Goal: Check status: Check status

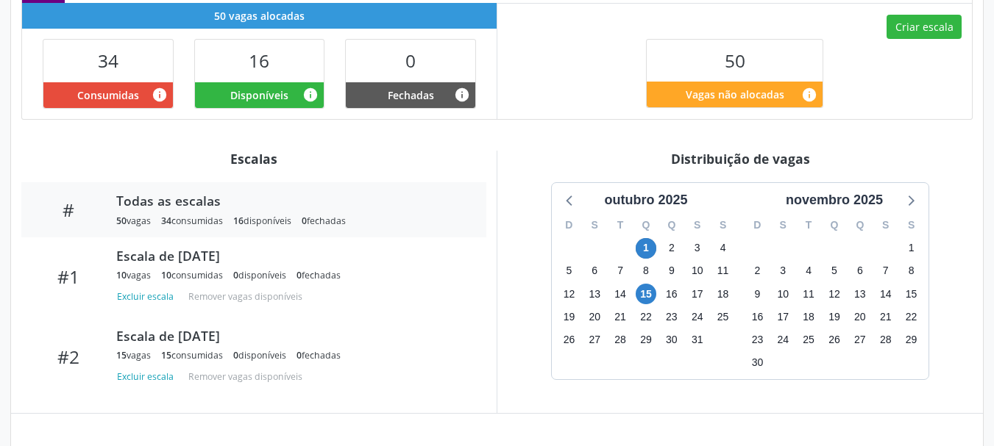
scroll to position [441, 0]
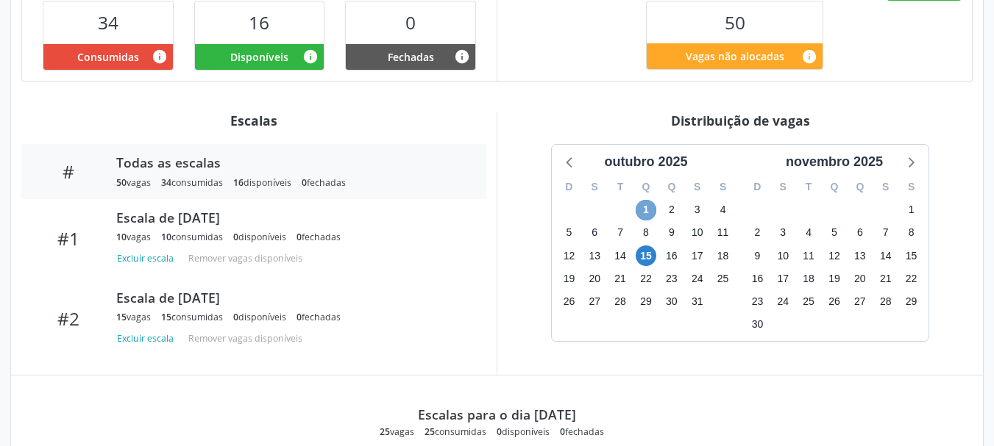
click at [648, 200] on span "1" at bounding box center [646, 210] width 21 height 21
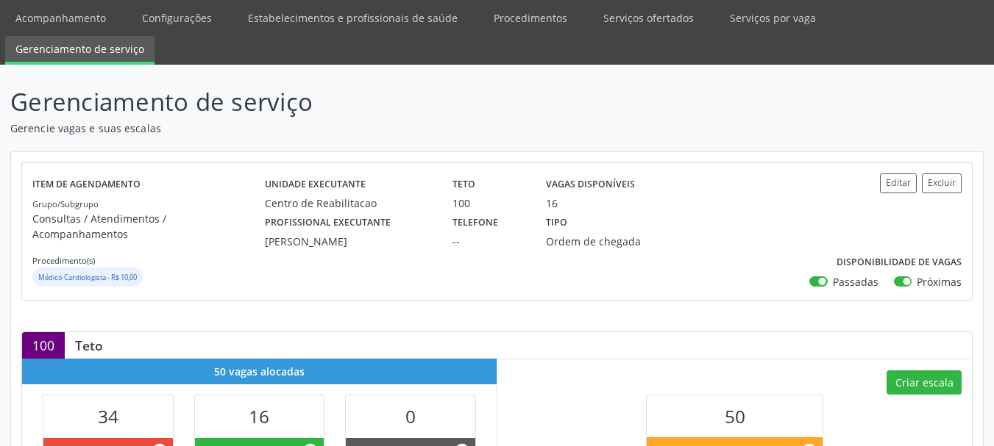
scroll to position [0, 0]
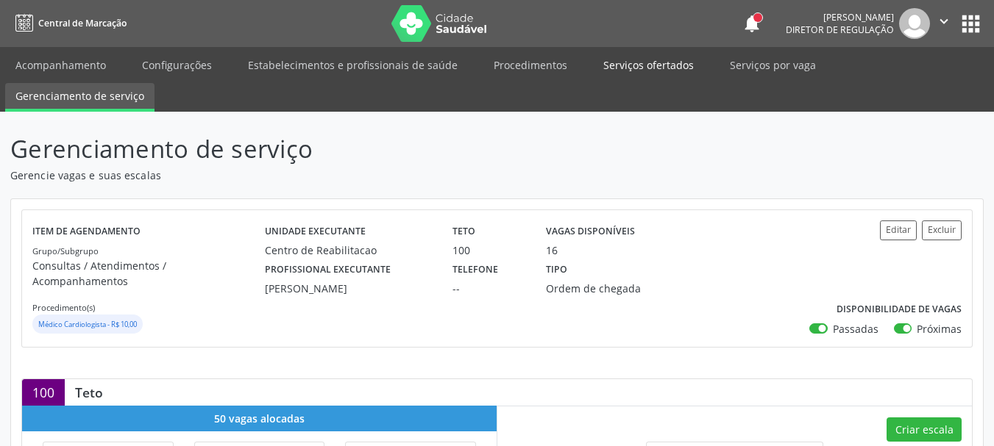
click at [611, 66] on link "Serviços ofertados" at bounding box center [648, 65] width 111 height 26
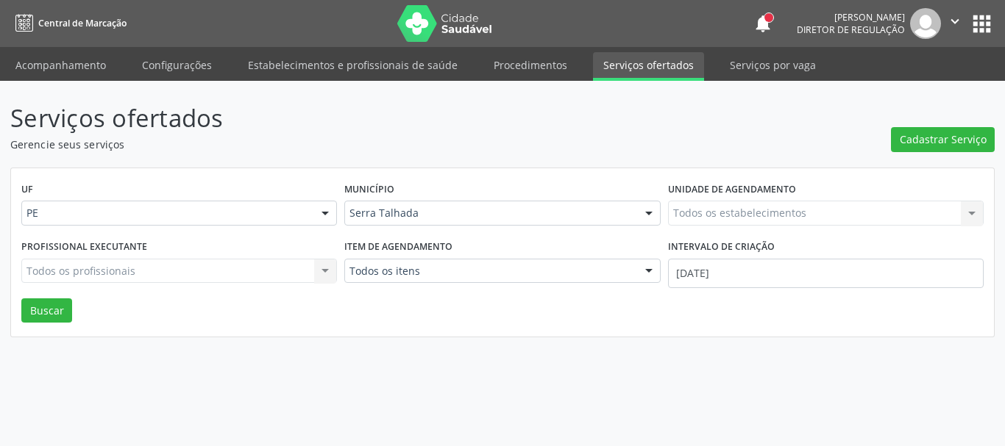
click at [697, 216] on div "Todos os estabelecimentos Todos os estabelecimentos Nenhum resultado encontrado…" at bounding box center [826, 213] width 316 height 25
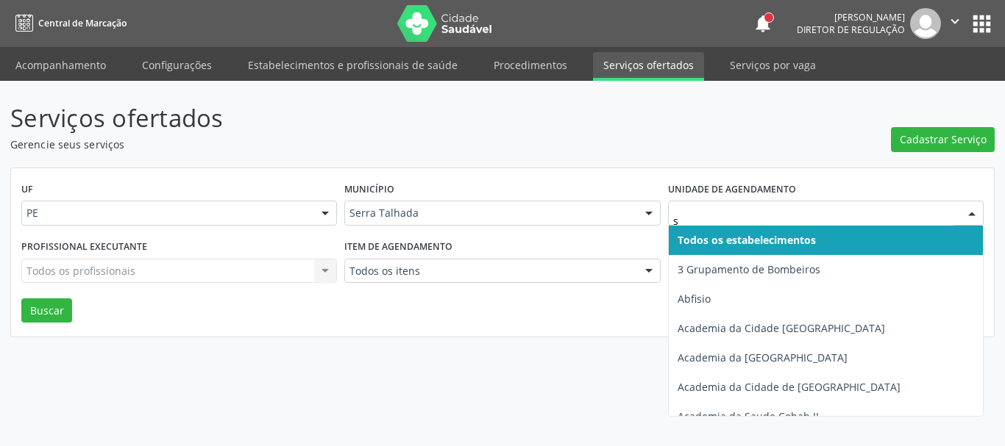
type input "s b"
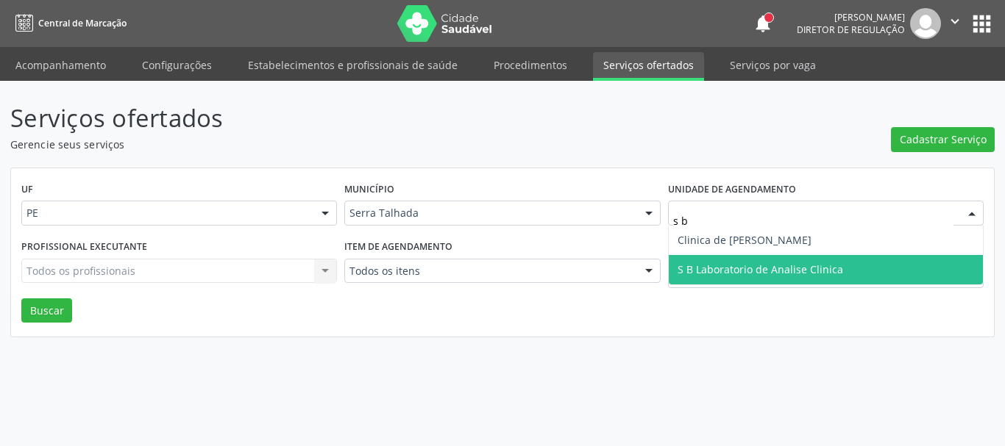
click at [727, 274] on span "S B Laboratorio de Analise Clinica" at bounding box center [759, 270] width 165 height 14
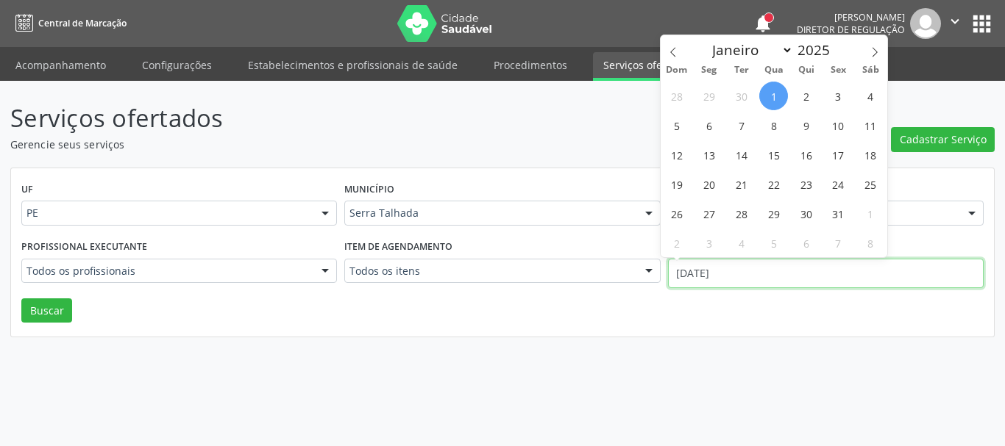
click at [727, 274] on input "[DATE]" at bounding box center [826, 273] width 316 height 29
click at [673, 42] on span at bounding box center [673, 47] width 25 height 25
select select "8"
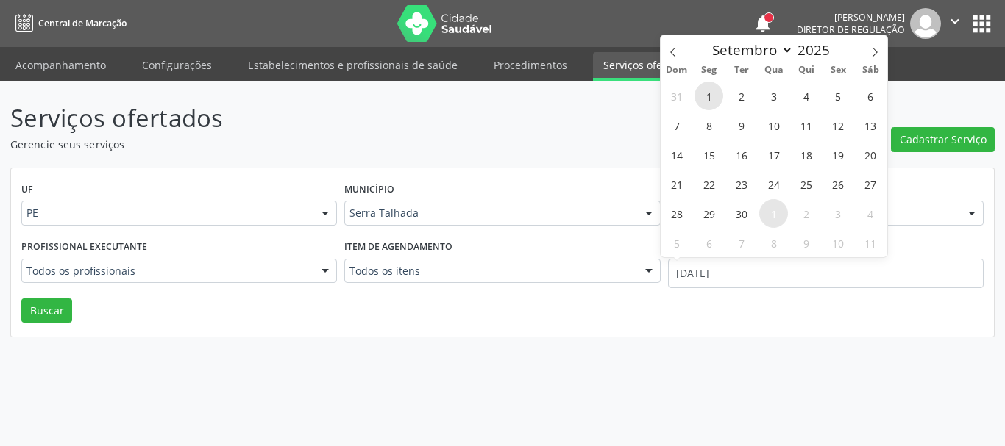
click at [715, 96] on span "1" at bounding box center [708, 96] width 29 height 29
type input "[DATE]"
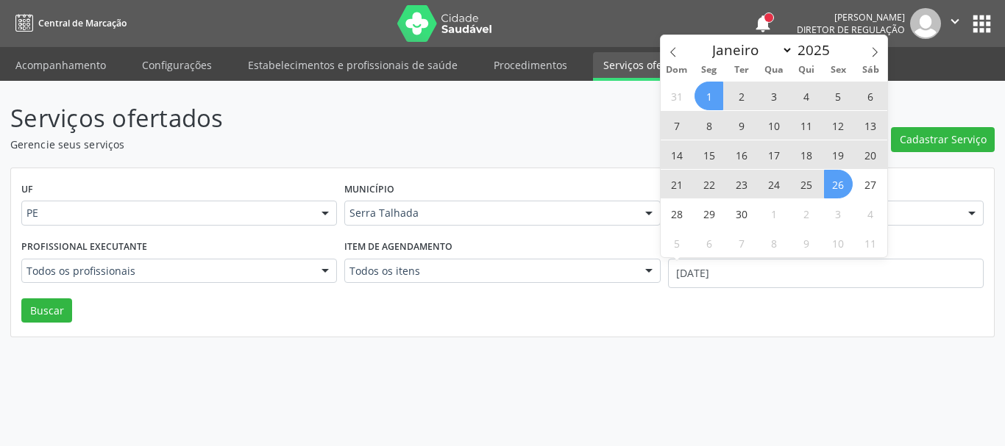
click at [837, 189] on span "26" at bounding box center [838, 184] width 29 height 29
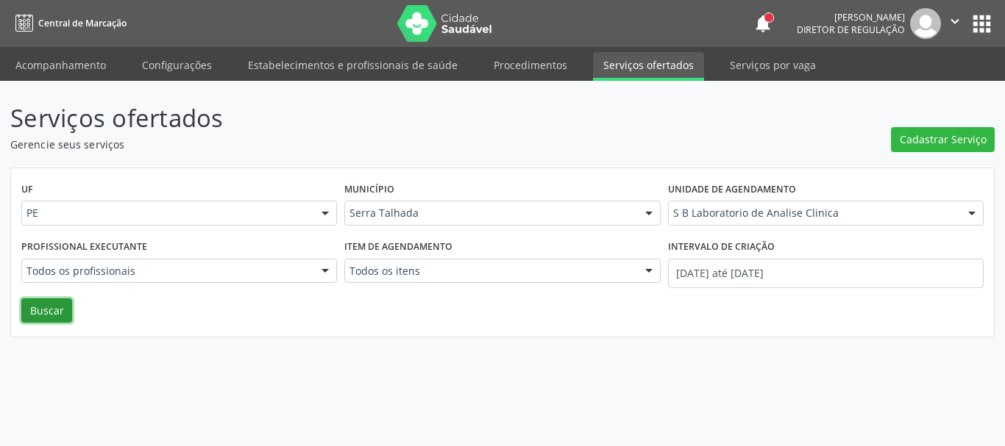
click at [38, 319] on button "Buscar" at bounding box center [46, 311] width 51 height 25
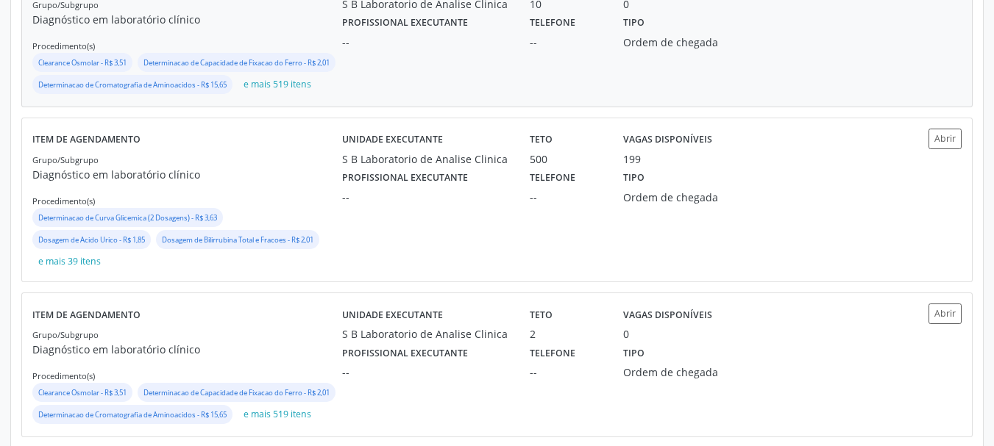
scroll to position [441, 0]
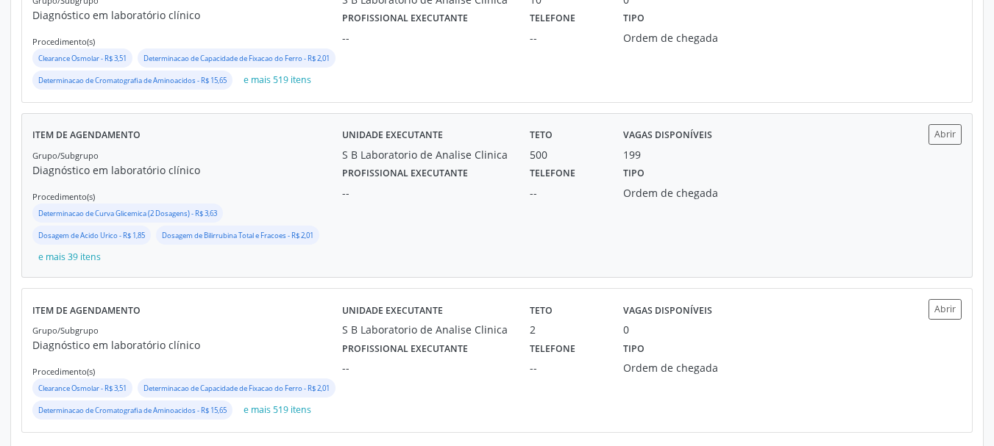
click at [432, 249] on div "Unidade executante S B Laboratorio de Analise Clinica Teto 500 Vagas disponívei…" at bounding box center [613, 195] width 542 height 143
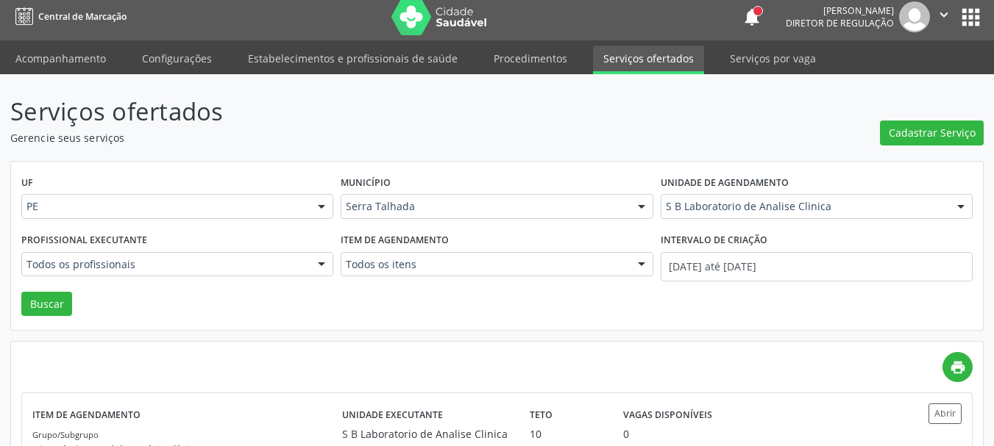
scroll to position [0, 0]
